Goal: Information Seeking & Learning: Learn about a topic

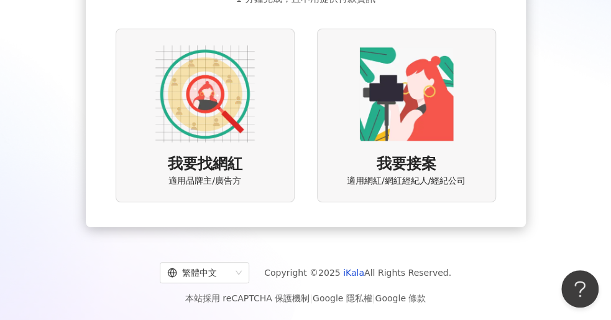
click at [219, 80] on img at bounding box center [204, 93] width 99 height 99
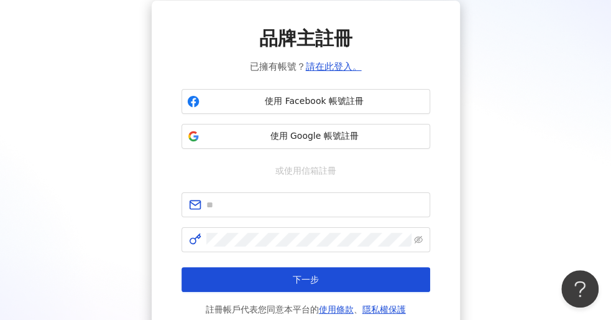
scroll to position [44, 0]
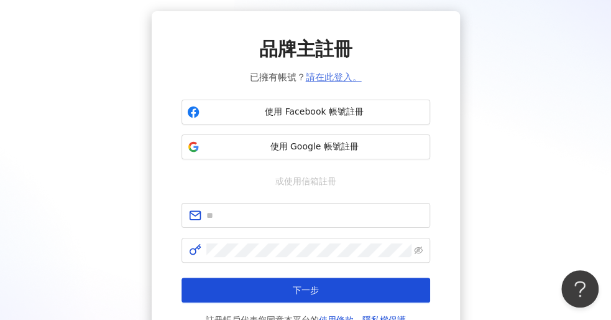
click at [323, 82] on link "請在此登入。" at bounding box center [334, 76] width 56 height 11
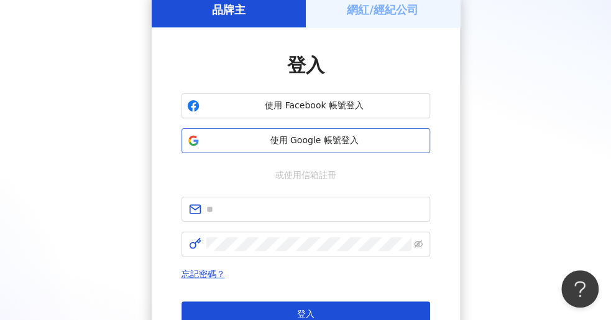
scroll to position [124, 0]
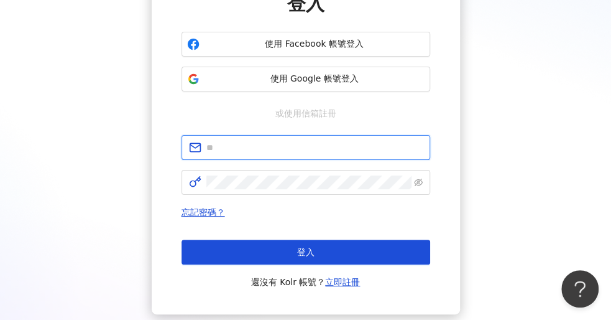
click at [278, 149] on input "text" at bounding box center [314, 147] width 216 height 14
type input "**********"
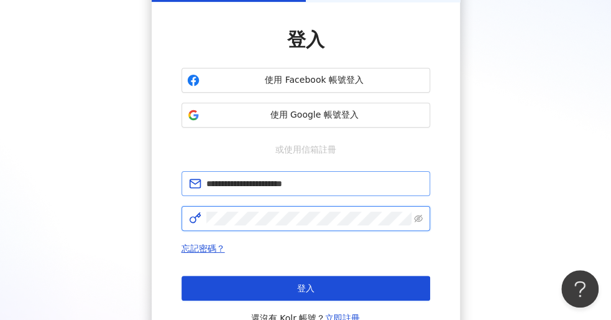
scroll to position [62, 0]
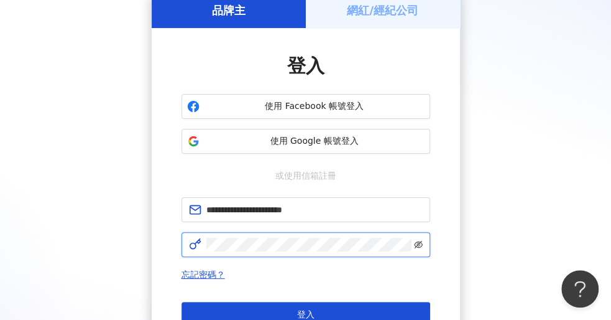
click at [421, 244] on icon "eye-invisible" at bounding box center [418, 244] width 9 height 9
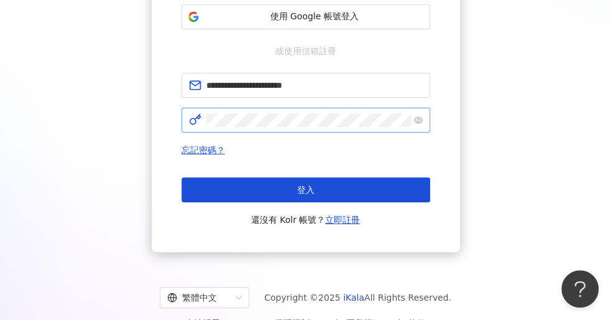
click at [287, 190] on button "登入" at bounding box center [306, 189] width 249 height 25
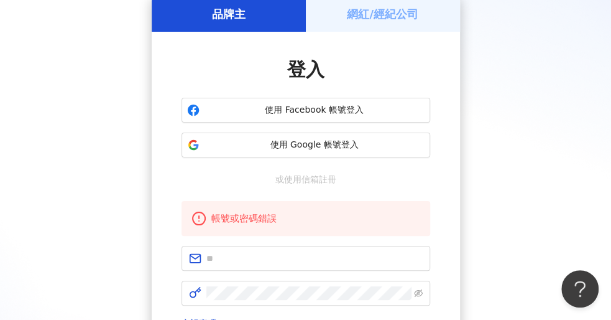
scroll to position [0, 0]
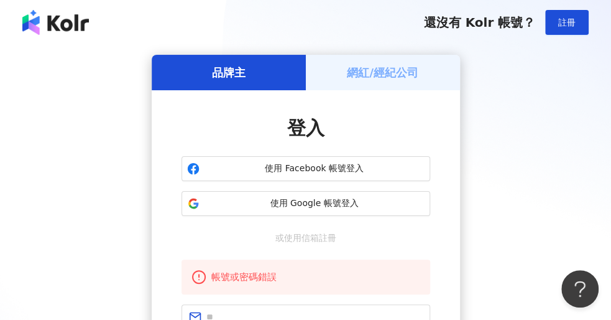
click at [378, 77] on h5 "網紅/經紀公司" at bounding box center [382, 73] width 71 height 16
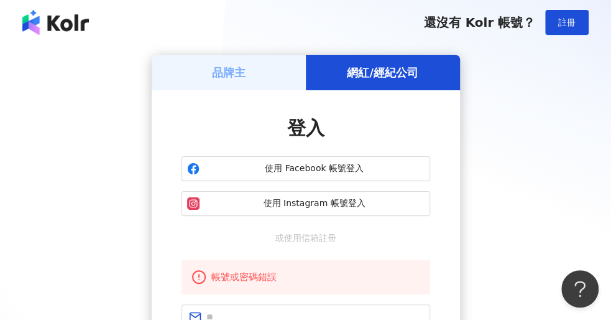
click at [221, 65] on h5 "品牌主" at bounding box center [229, 73] width 34 height 16
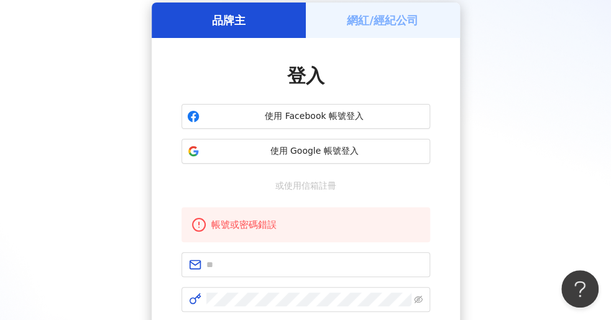
scroll to position [124, 0]
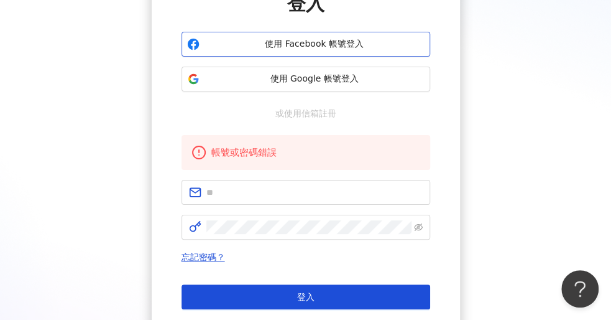
click at [303, 44] on span "使用 Facebook 帳號登入" at bounding box center [315, 44] width 220 height 12
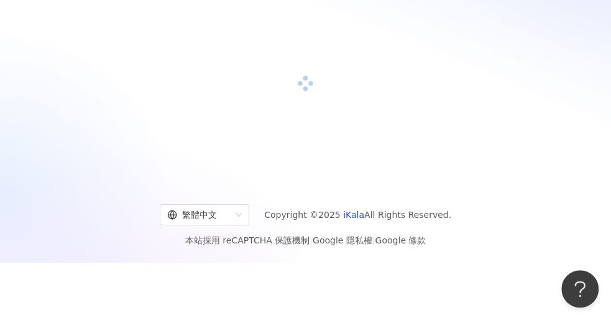
scroll to position [57, 0]
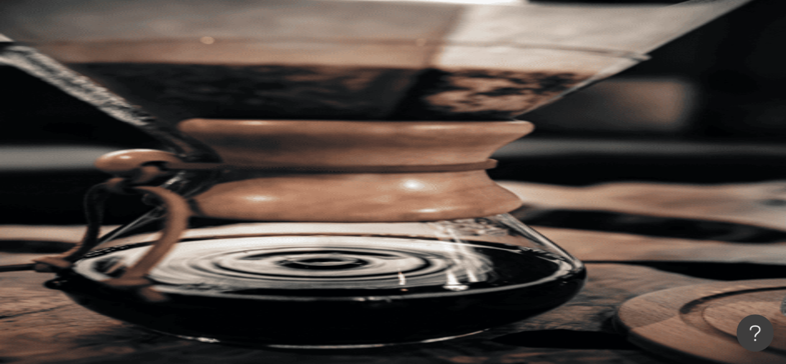
click at [127, 205] on button "追蹤數" at bounding box center [93, 217] width 67 height 25
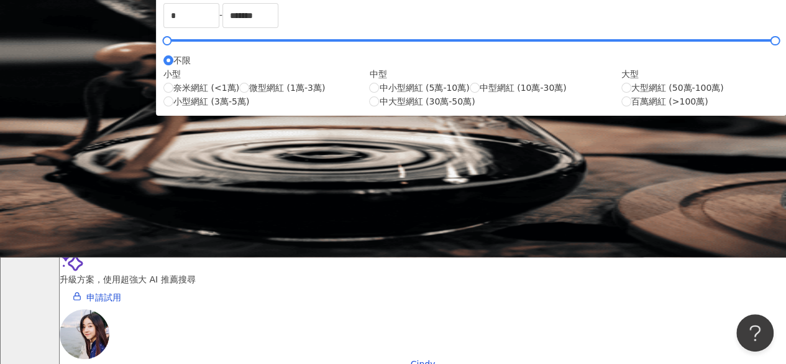
scroll to position [62, 0]
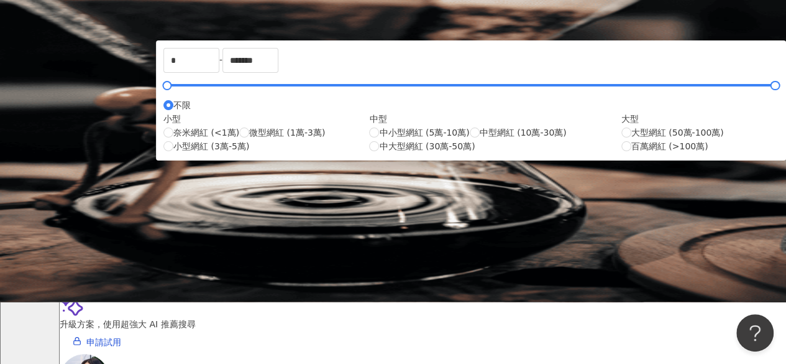
click at [118, 118] on button "性別" at bounding box center [89, 130] width 58 height 25
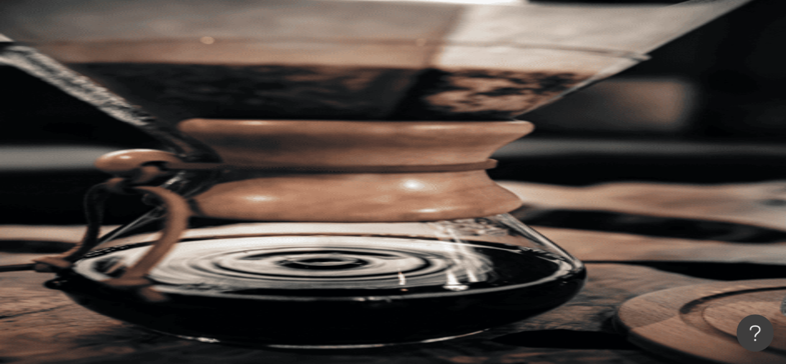
click at [107, 155] on button "類型" at bounding box center [89, 167] width 58 height 25
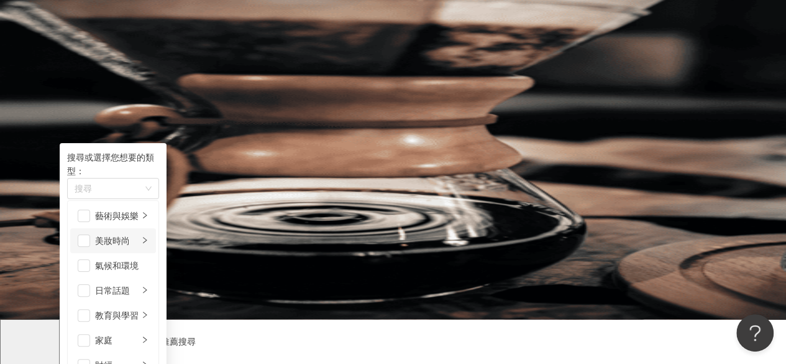
scroll to position [62, 0]
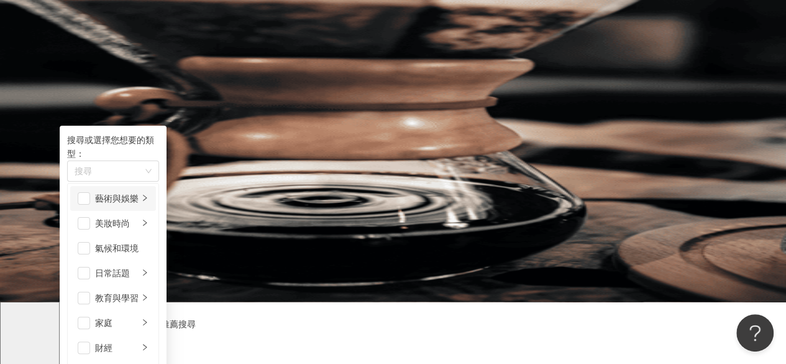
click at [156, 186] on li "藝術與娛樂" at bounding box center [113, 198] width 86 height 25
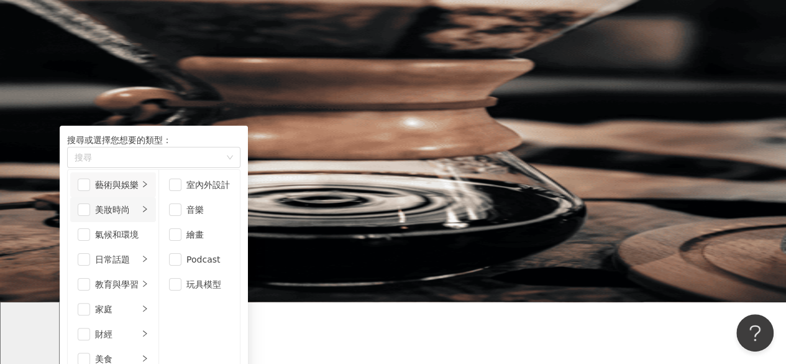
click at [139, 205] on div "美妝時尚" at bounding box center [117, 210] width 44 height 14
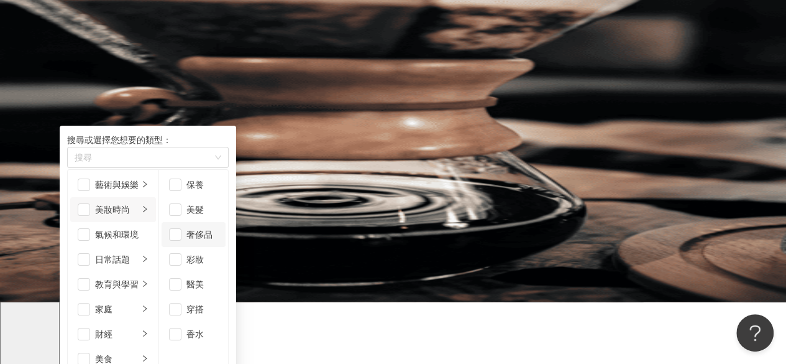
scroll to position [7, 0]
click at [149, 229] on div "氣候和環境" at bounding box center [121, 235] width 53 height 14
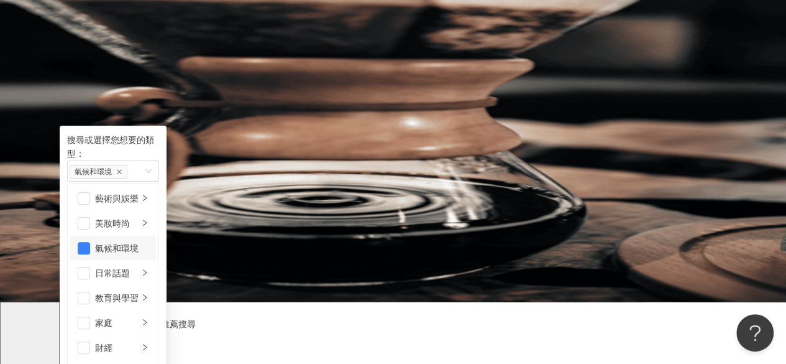
click at [149, 241] on div "氣候和環境" at bounding box center [121, 248] width 53 height 14
click at [139, 266] on div "日常話題" at bounding box center [117, 273] width 44 height 14
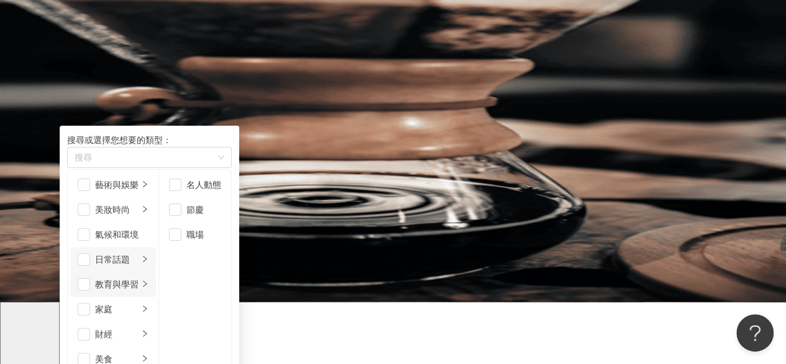
click at [139, 280] on div "教育與學習" at bounding box center [117, 284] width 44 height 14
click at [139, 302] on div "家庭" at bounding box center [117, 309] width 44 height 14
click at [139, 277] on div "教育與學習" at bounding box center [117, 284] width 44 height 14
click at [139, 252] on div "日常話題" at bounding box center [117, 259] width 44 height 14
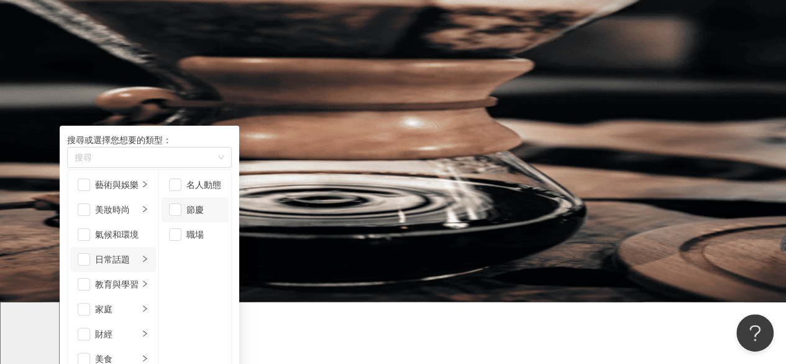
click at [221, 214] on div "節慶" at bounding box center [203, 210] width 35 height 14
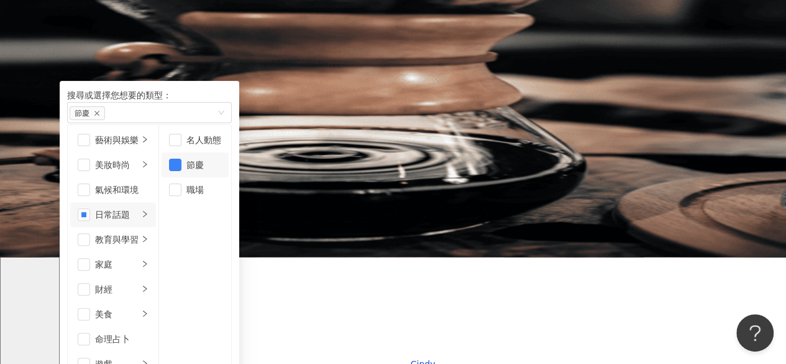
scroll to position [124, 0]
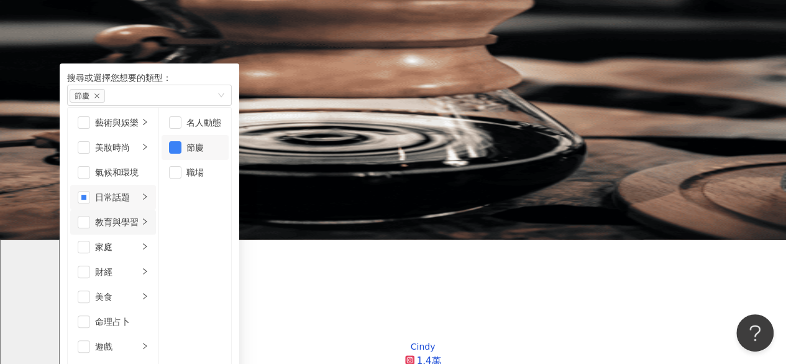
click at [156, 209] on li "教育與學習" at bounding box center [113, 221] width 86 height 25
click at [139, 240] on div "家庭" at bounding box center [117, 247] width 44 height 14
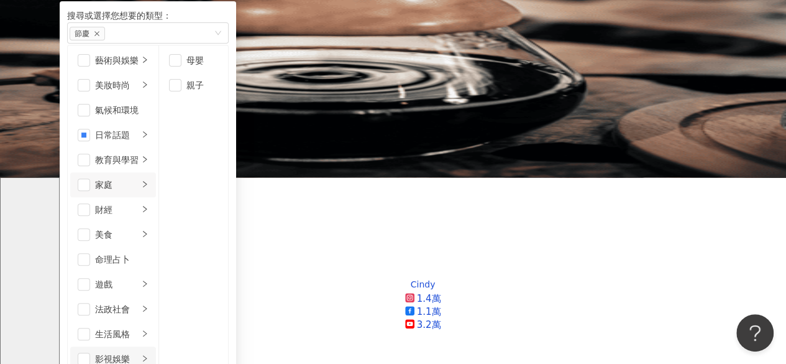
scroll to position [306, 0]
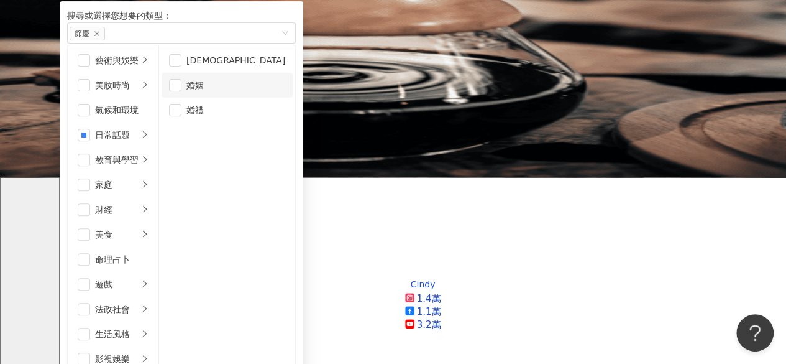
click at [290, 93] on li "婚姻" at bounding box center [227, 85] width 131 height 25
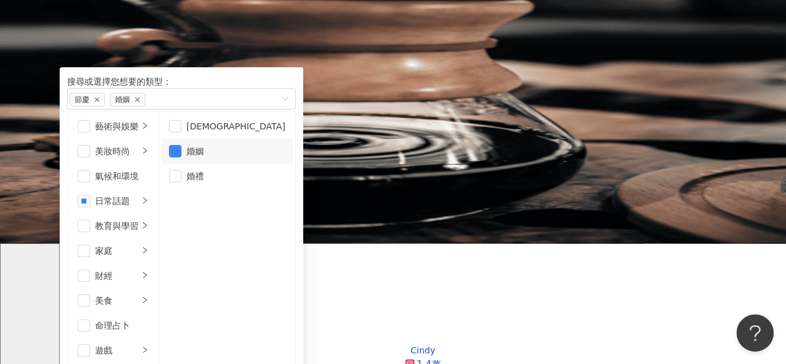
scroll to position [62, 0]
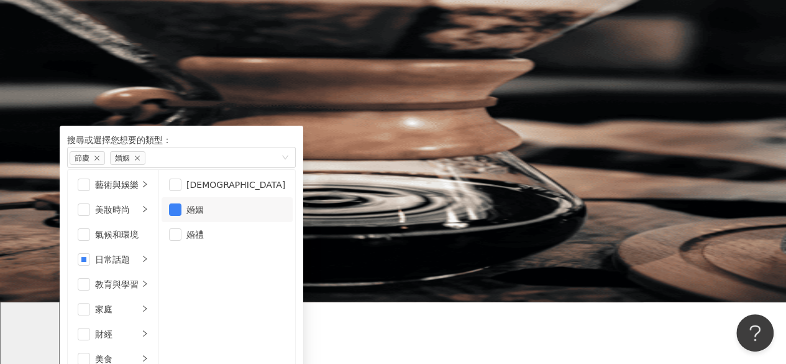
click at [610, 61] on div "您可能感興趣： 99 狂歡購物節 限時活動 開跑中 類型 搜尋或選擇您想要的類型： 節慶 婚姻 藝術與娛樂 美妝時尚 氣候和環境 日常話題 教育與學習 家庭 …" at bounding box center [423, 163] width 727 height 215
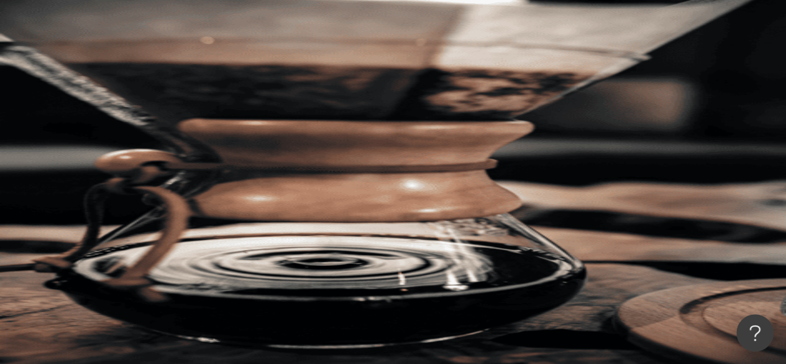
click at [118, 155] on button "類型" at bounding box center [89, 167] width 58 height 25
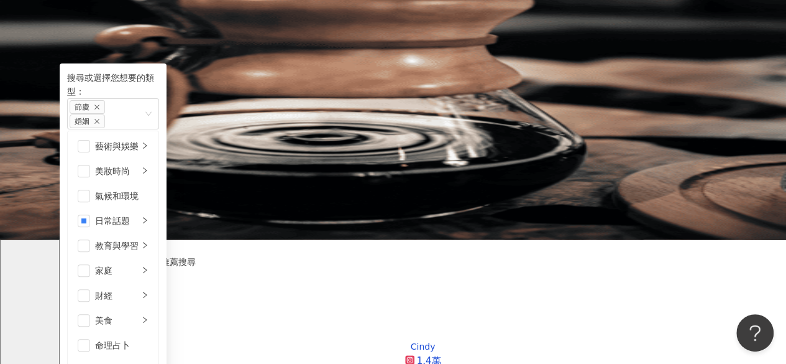
scroll to position [124, 0]
click at [467, 209] on div "AI 推薦 ： 精選優質網紅" at bounding box center [423, 215] width 727 height 13
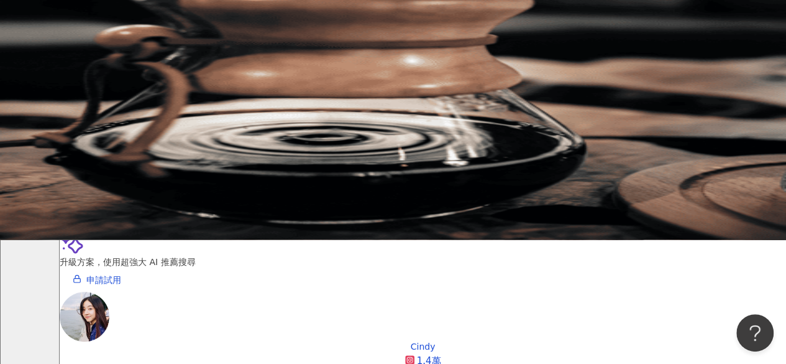
scroll to position [0, 0]
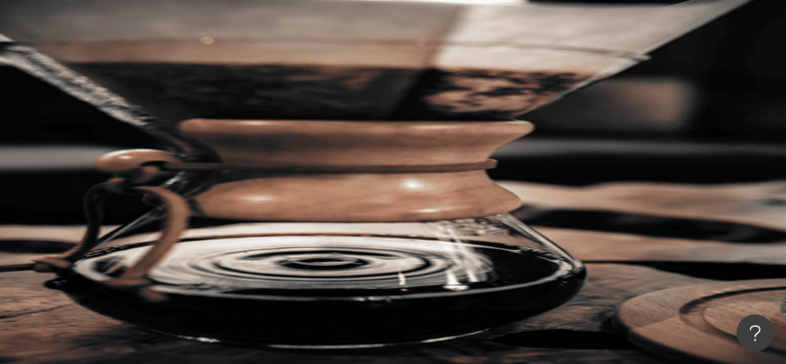
click at [117, 93] on button "搜尋" at bounding box center [88, 105] width 57 height 25
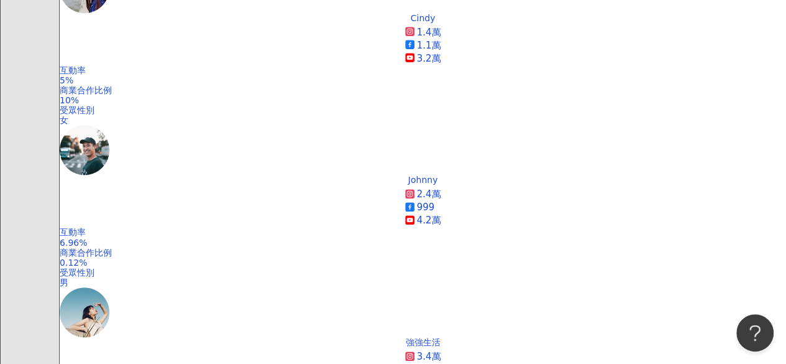
scroll to position [435, 0]
